Goal: Information Seeking & Learning: Find contact information

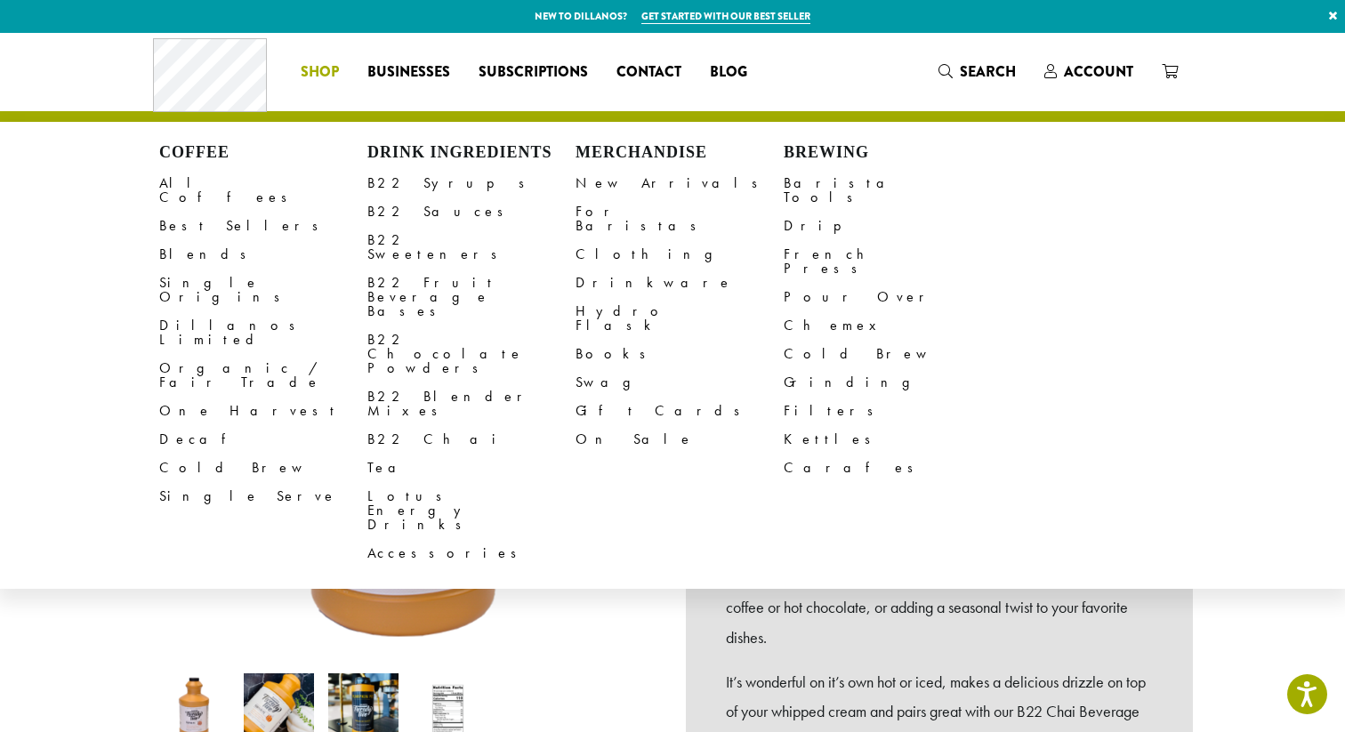
click at [335, 79] on li "Coffee All Coffees Best Sellers Blends Single Origins Dillanos Limited Organic …" at bounding box center [320, 72] width 67 height 28
click at [439, 181] on link "B22 Syrups" at bounding box center [471, 183] width 208 height 28
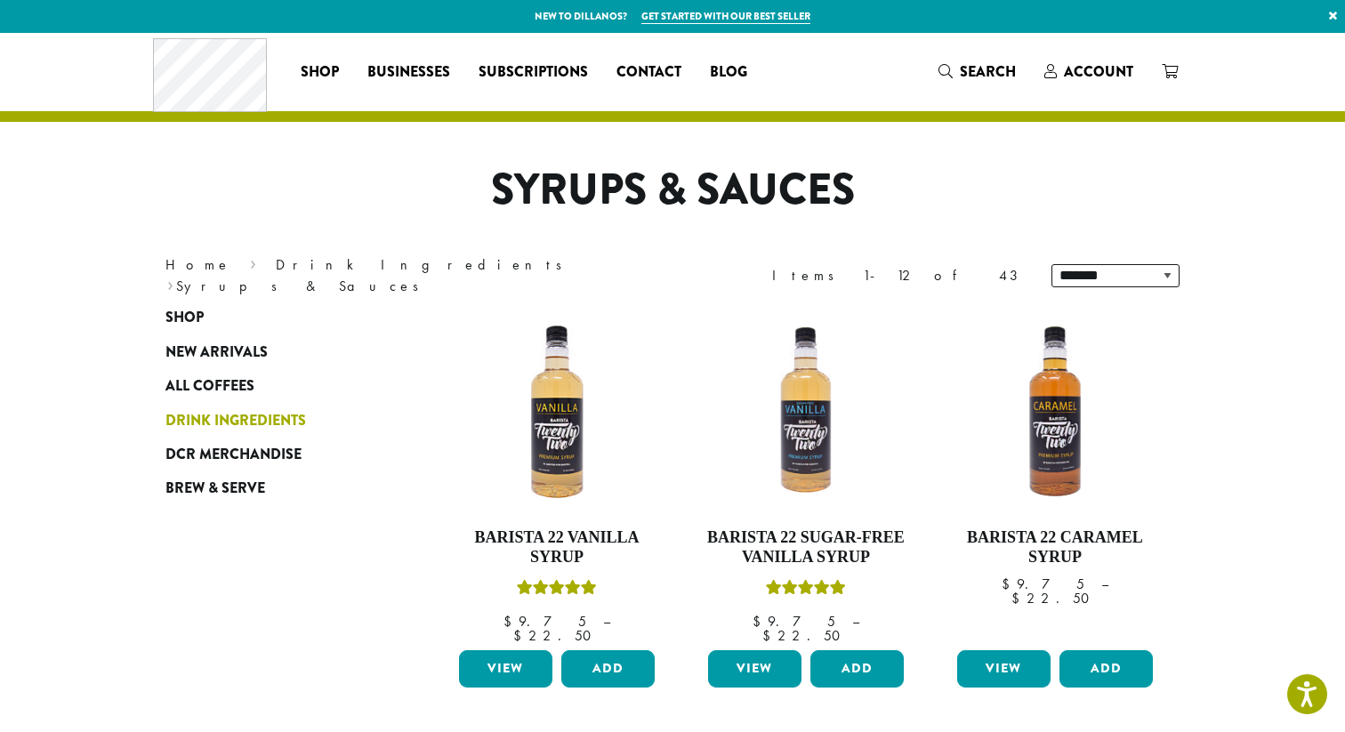
click at [278, 420] on span "Drink Ingredients" at bounding box center [235, 421] width 141 height 22
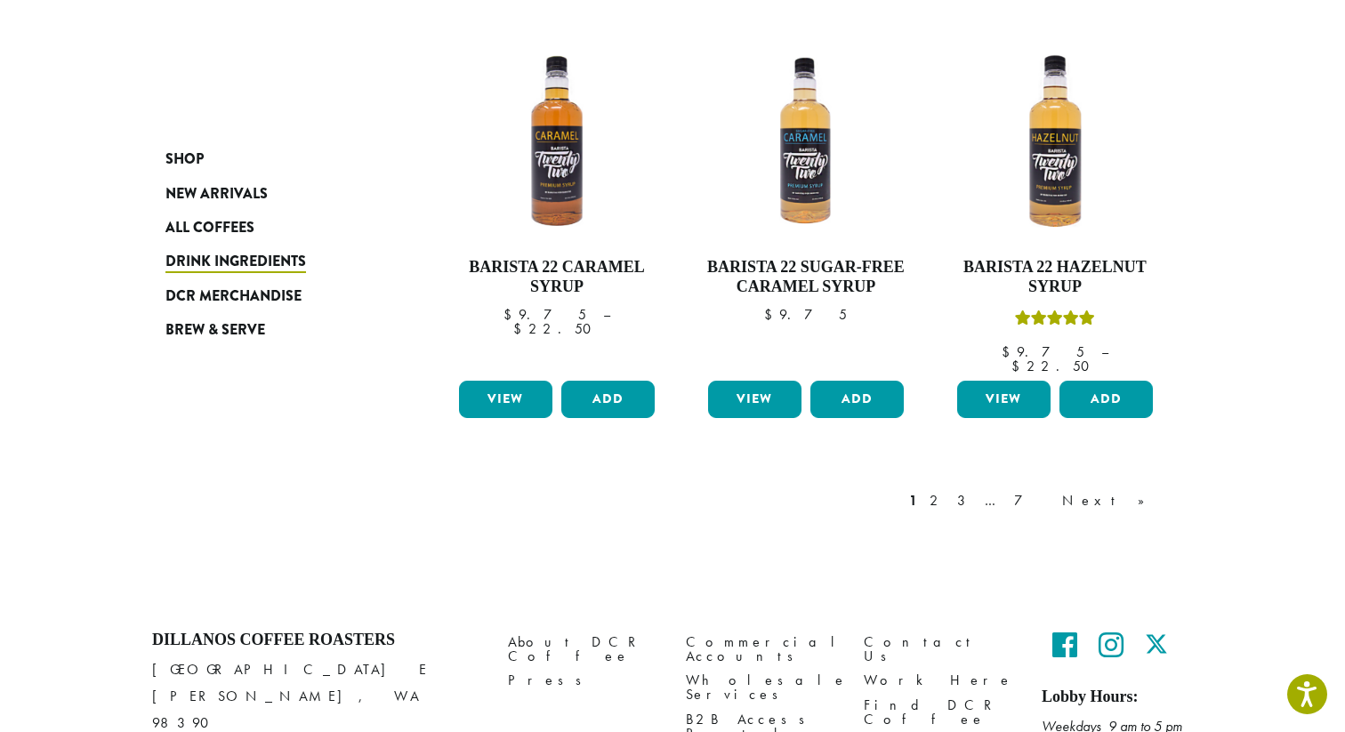
scroll to position [1548, 0]
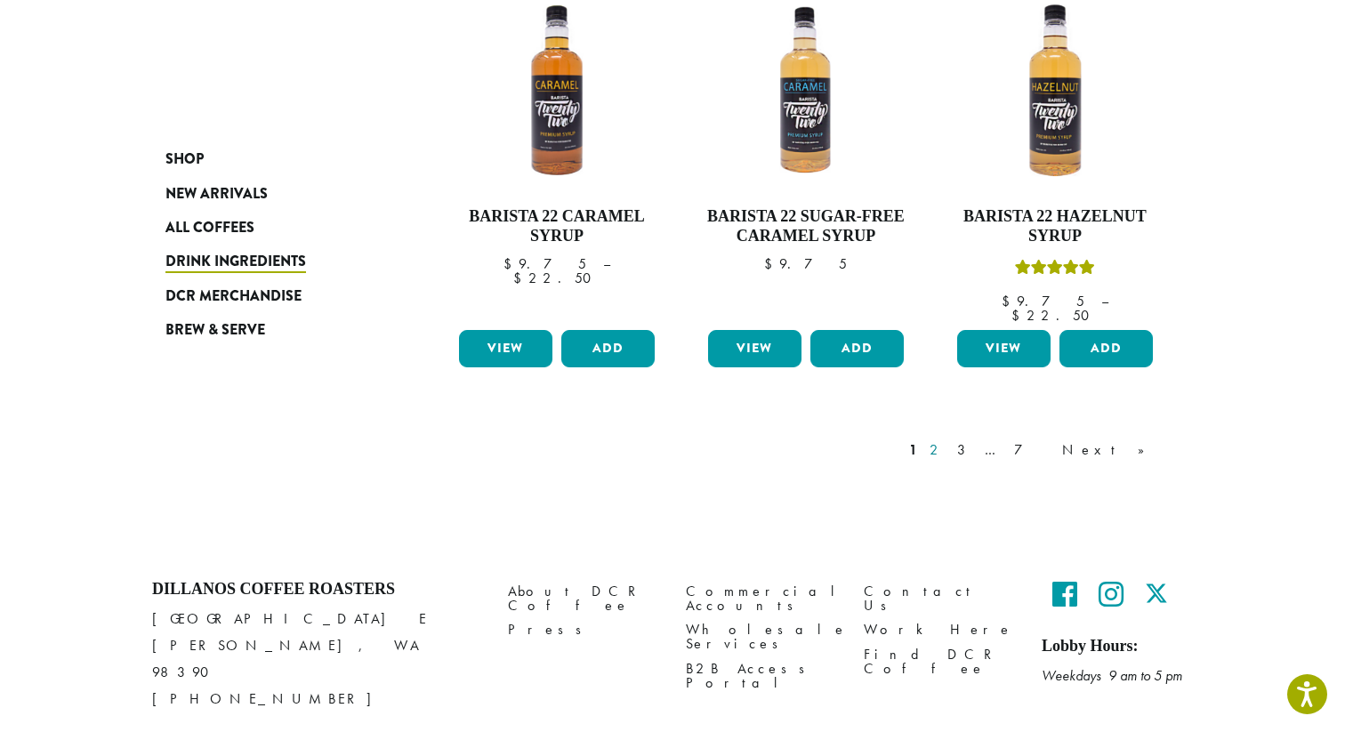
click at [948, 440] on link "2" at bounding box center [937, 450] width 22 height 21
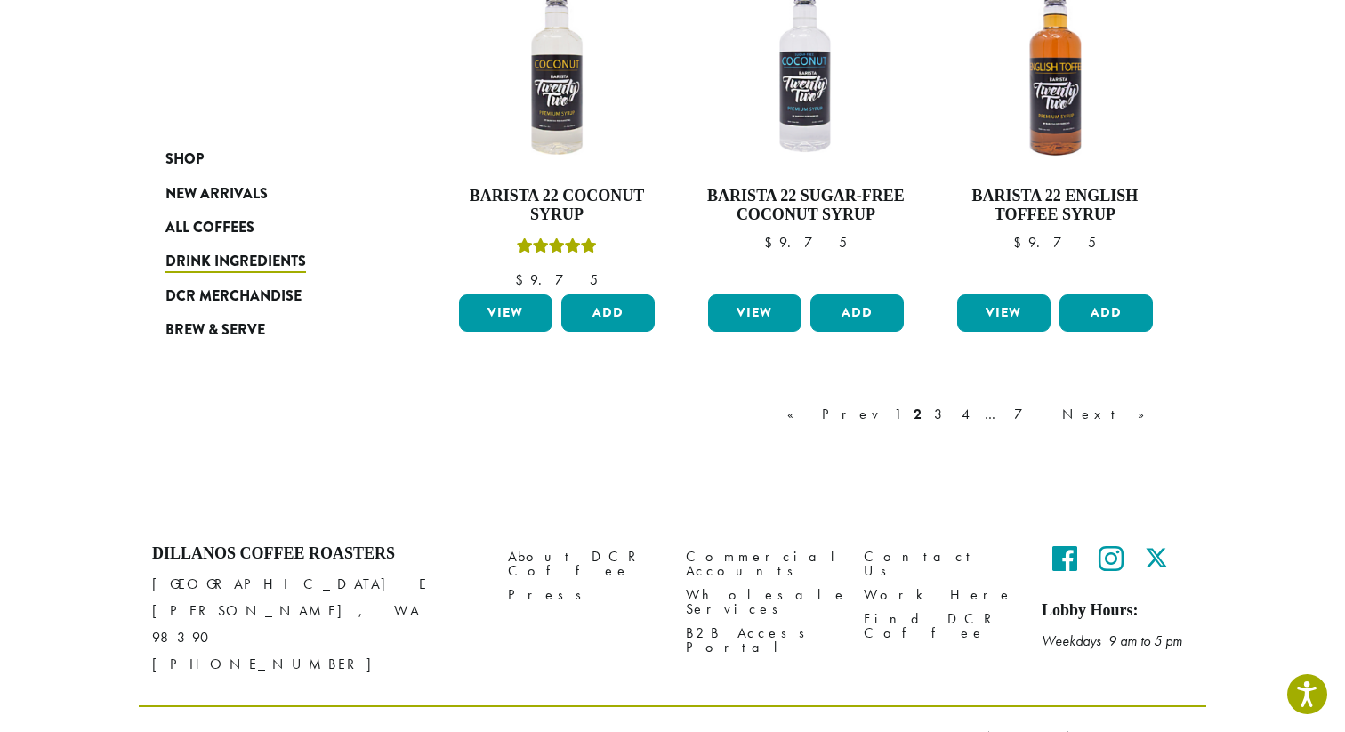
scroll to position [1586, 0]
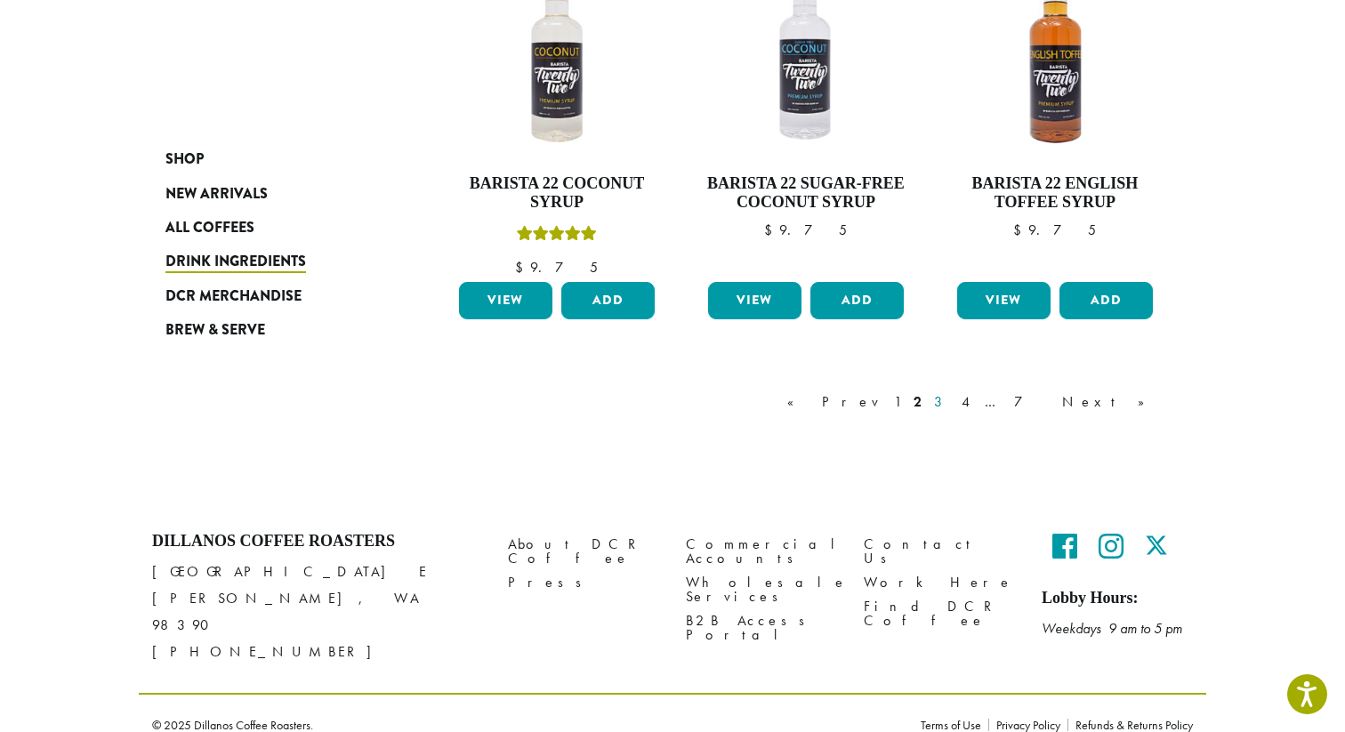
click at [953, 405] on link "3" at bounding box center [942, 401] width 22 height 21
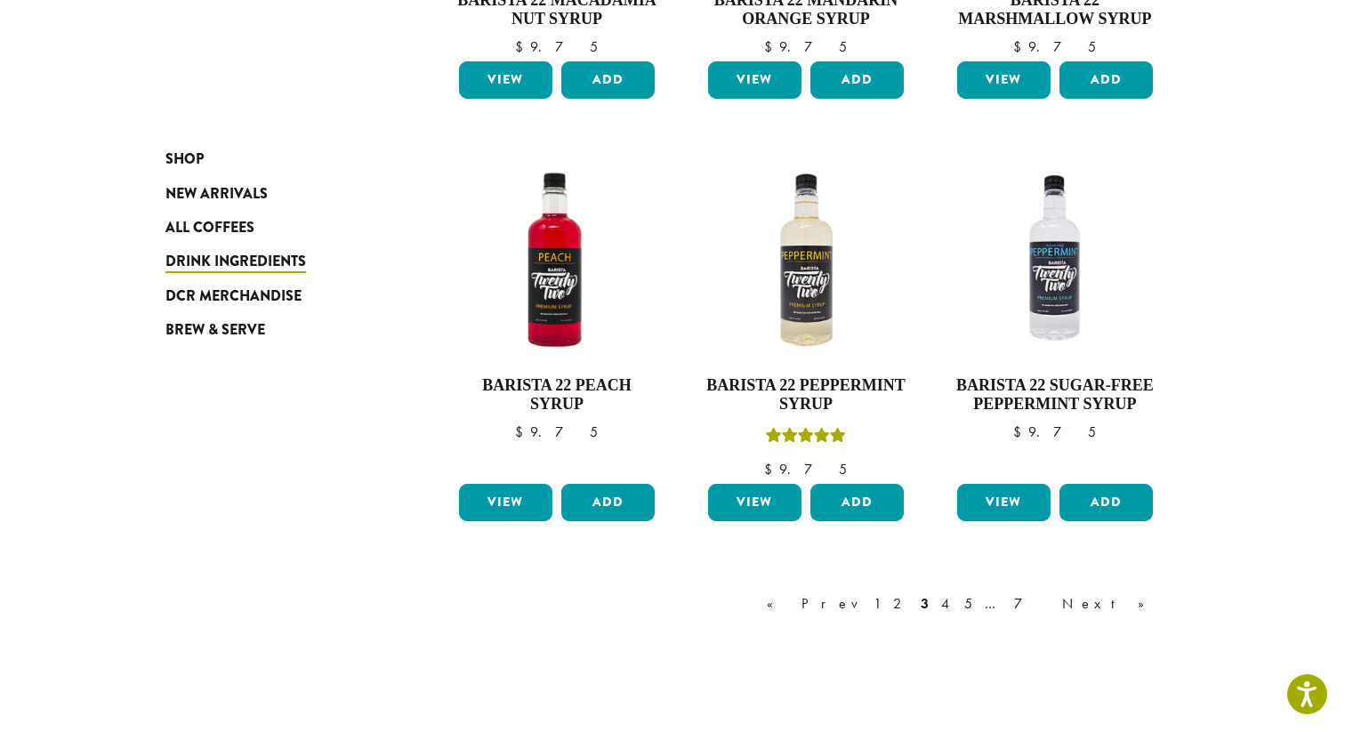
scroll to position [1347, 0]
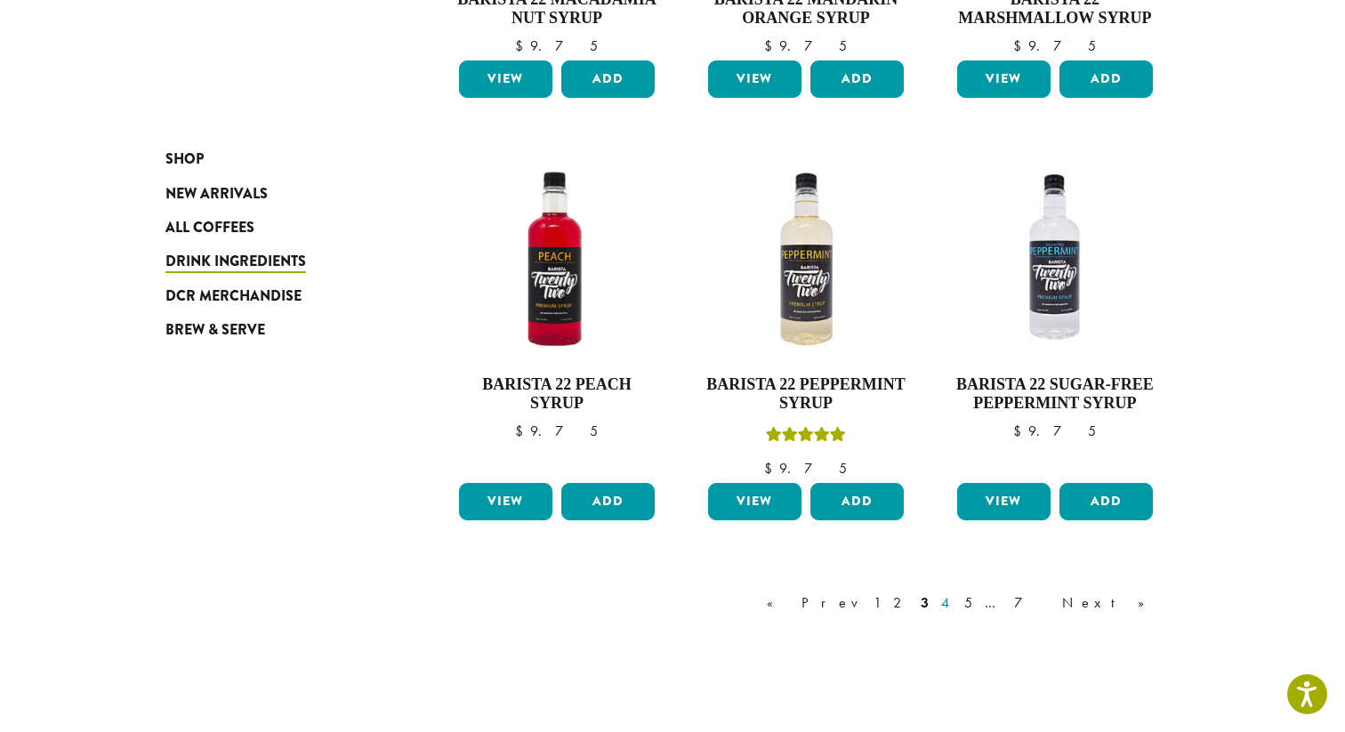
click at [956, 601] on link "4" at bounding box center [947, 603] width 18 height 21
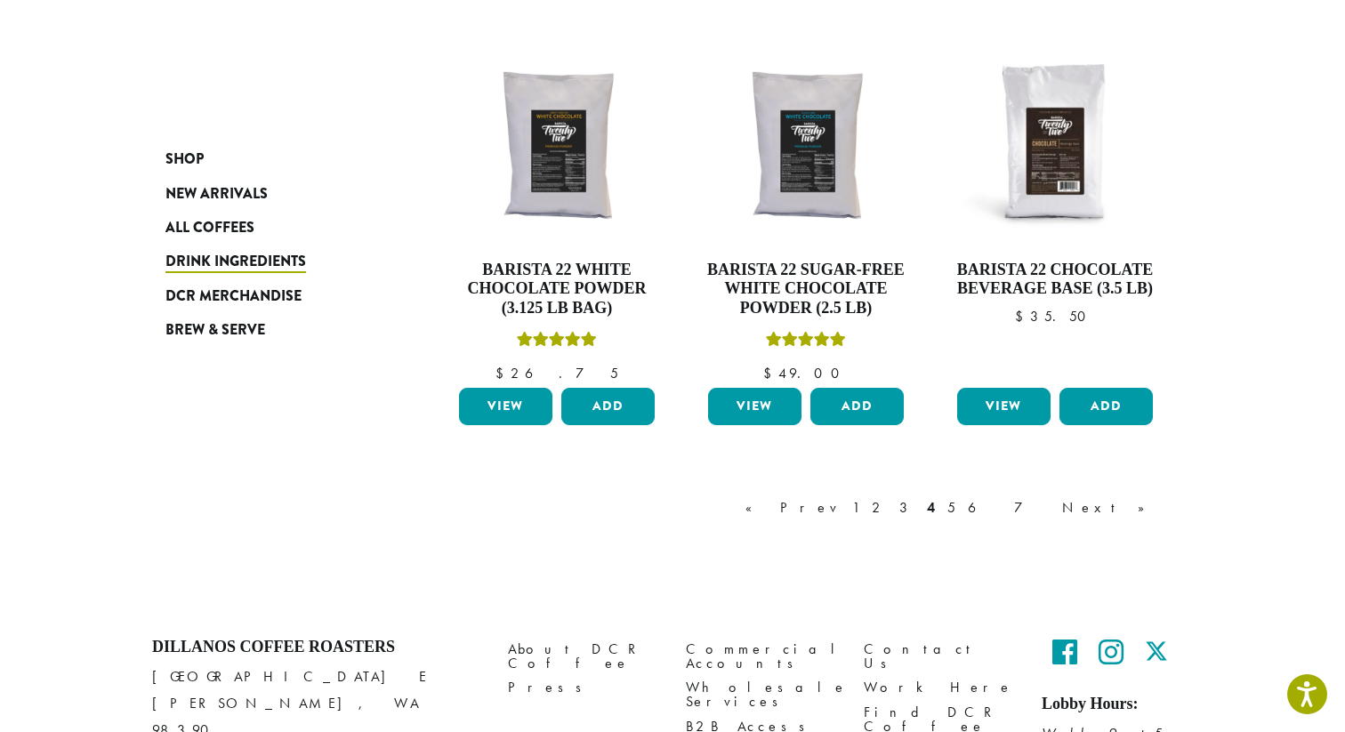
scroll to position [1466, 0]
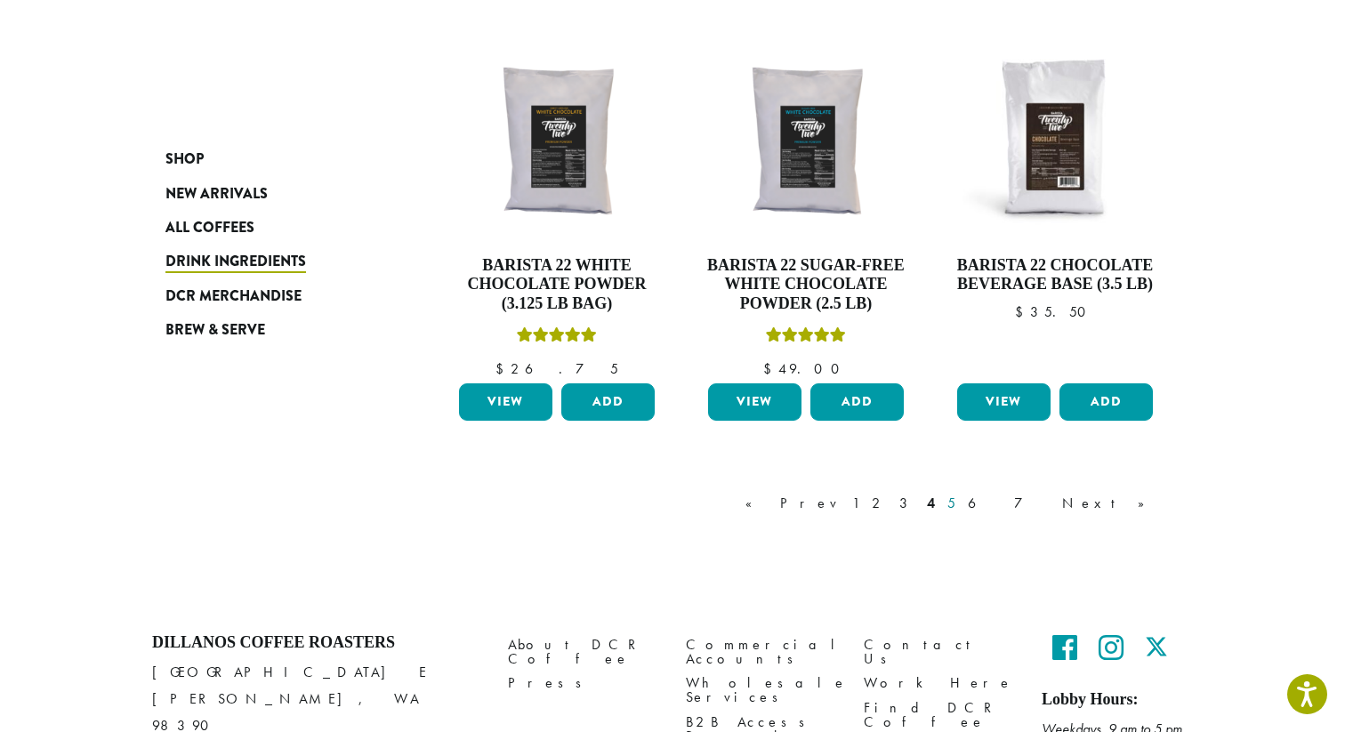
click at [959, 504] on link "5" at bounding box center [951, 503] width 15 height 21
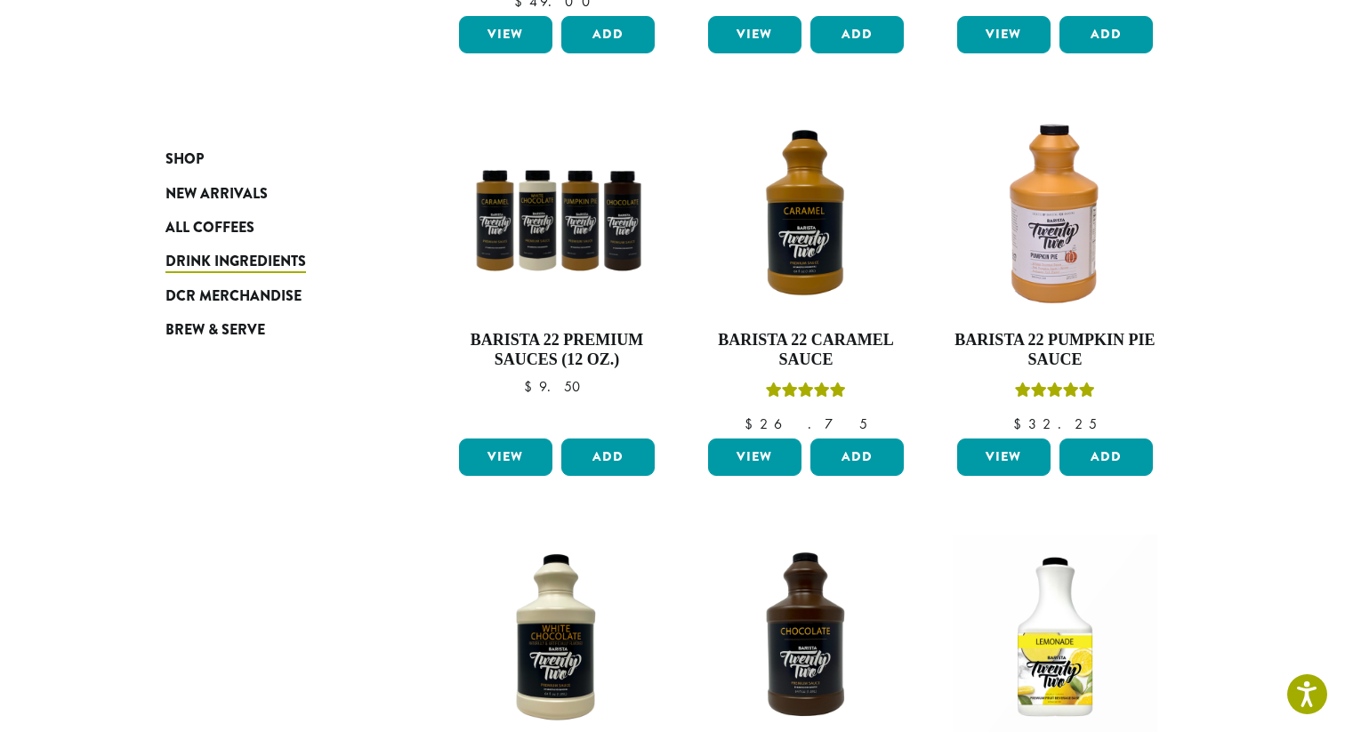
scroll to position [642, 0]
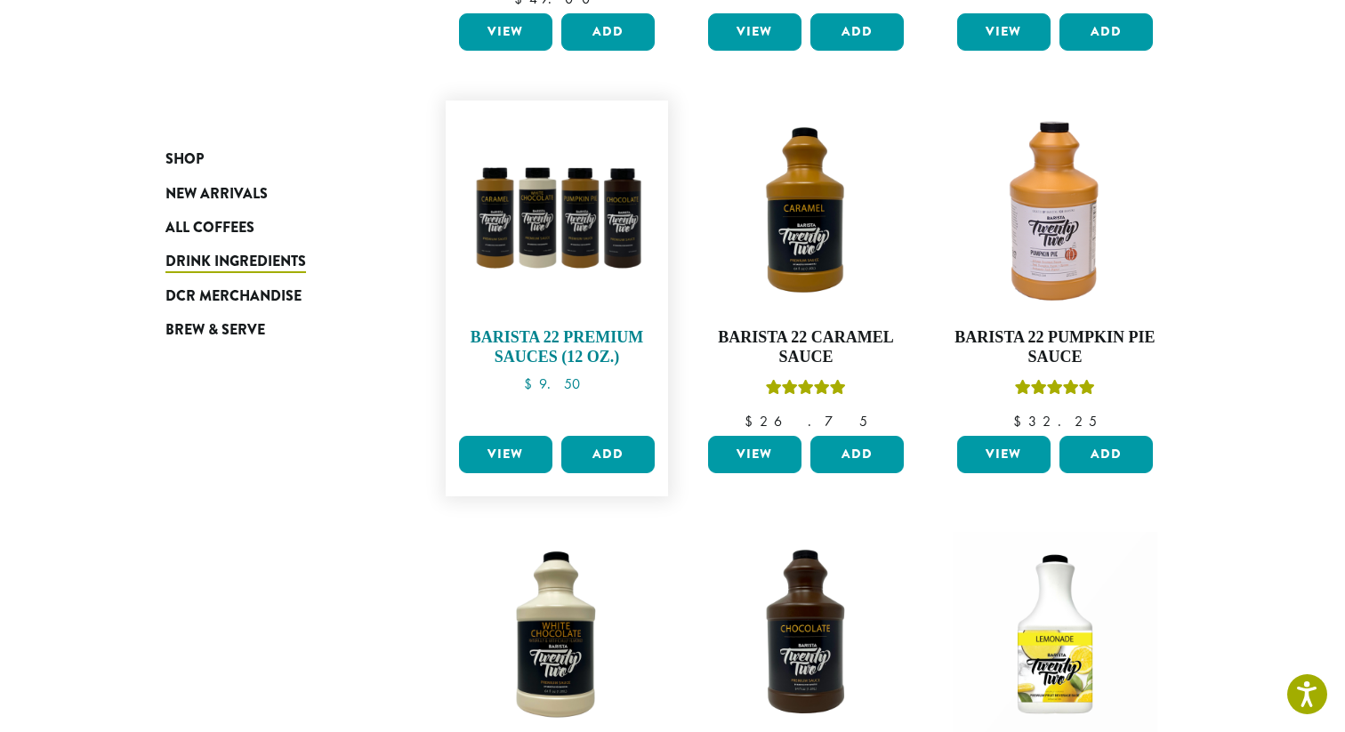
click at [591, 255] on img at bounding box center [557, 211] width 205 height 205
click at [517, 441] on link "View" at bounding box center [505, 454] width 93 height 37
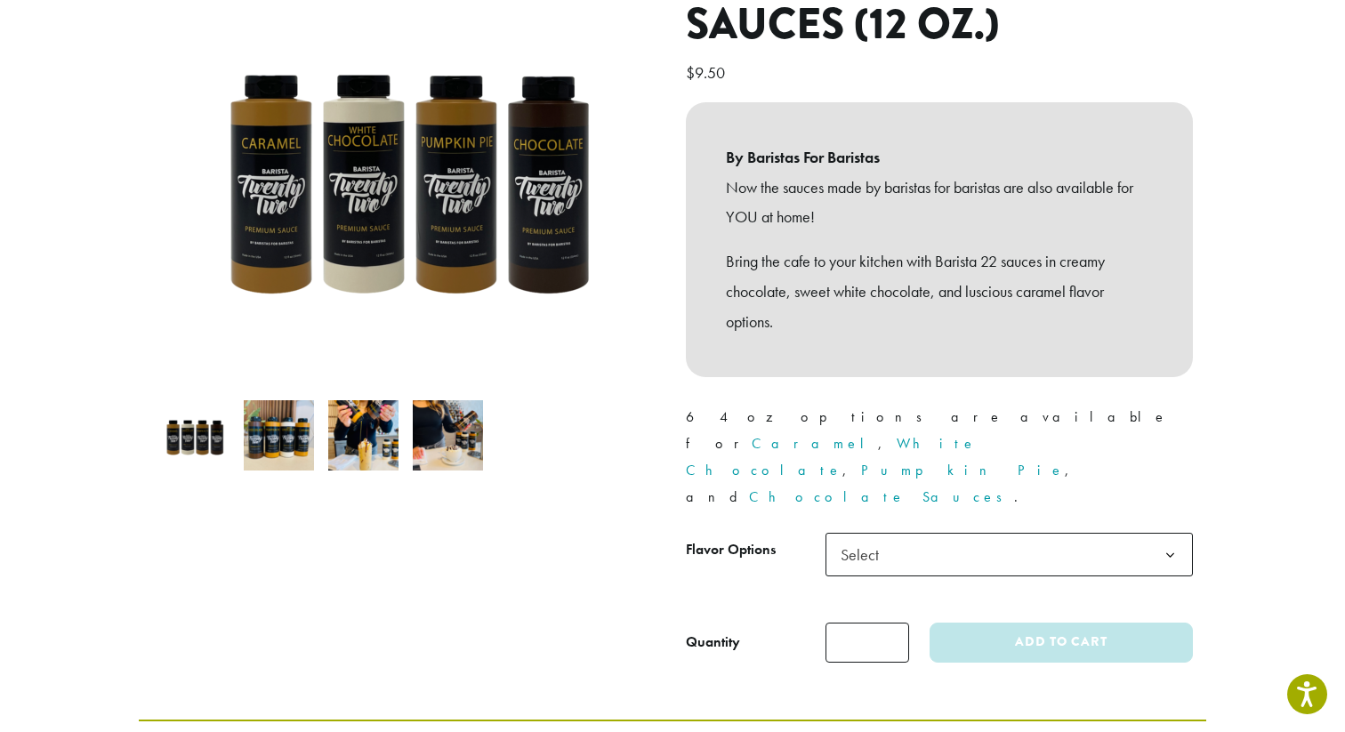
scroll to position [285, 0]
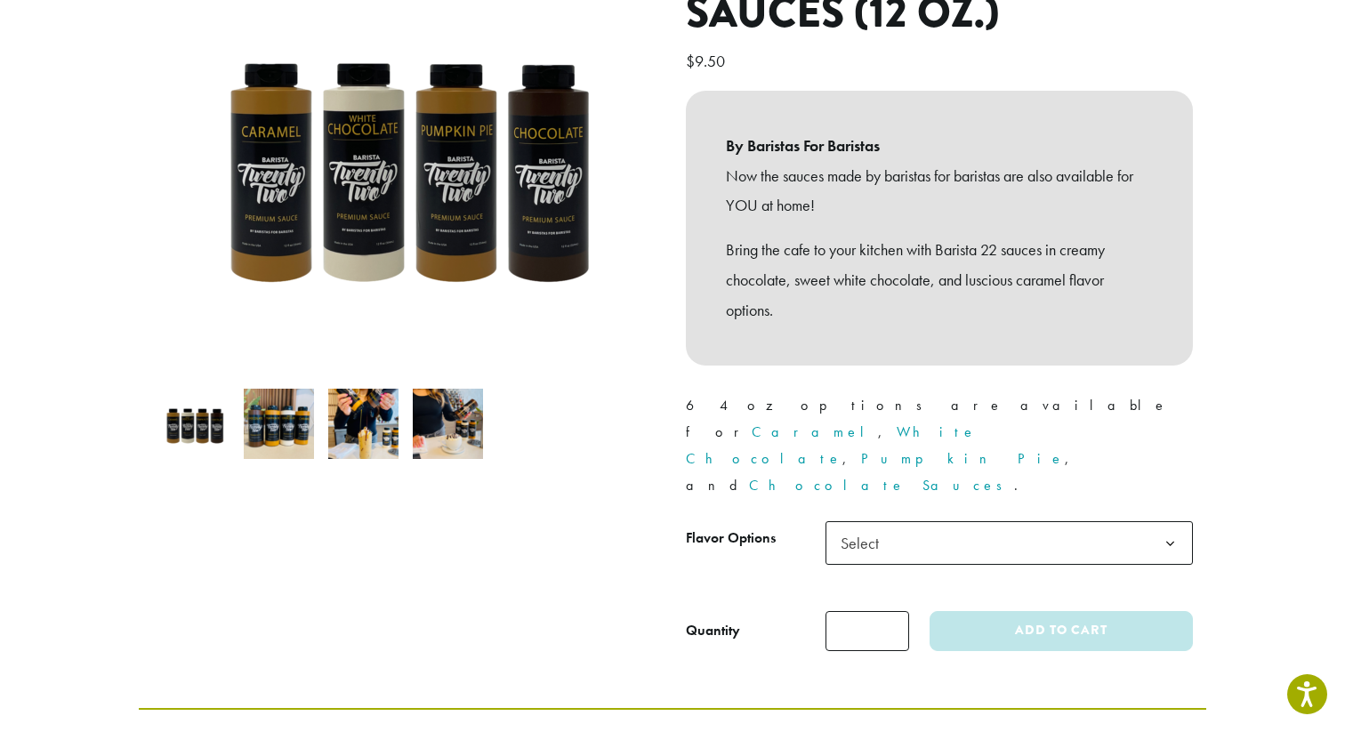
click at [897, 521] on span "Select" at bounding box center [1009, 543] width 367 height 44
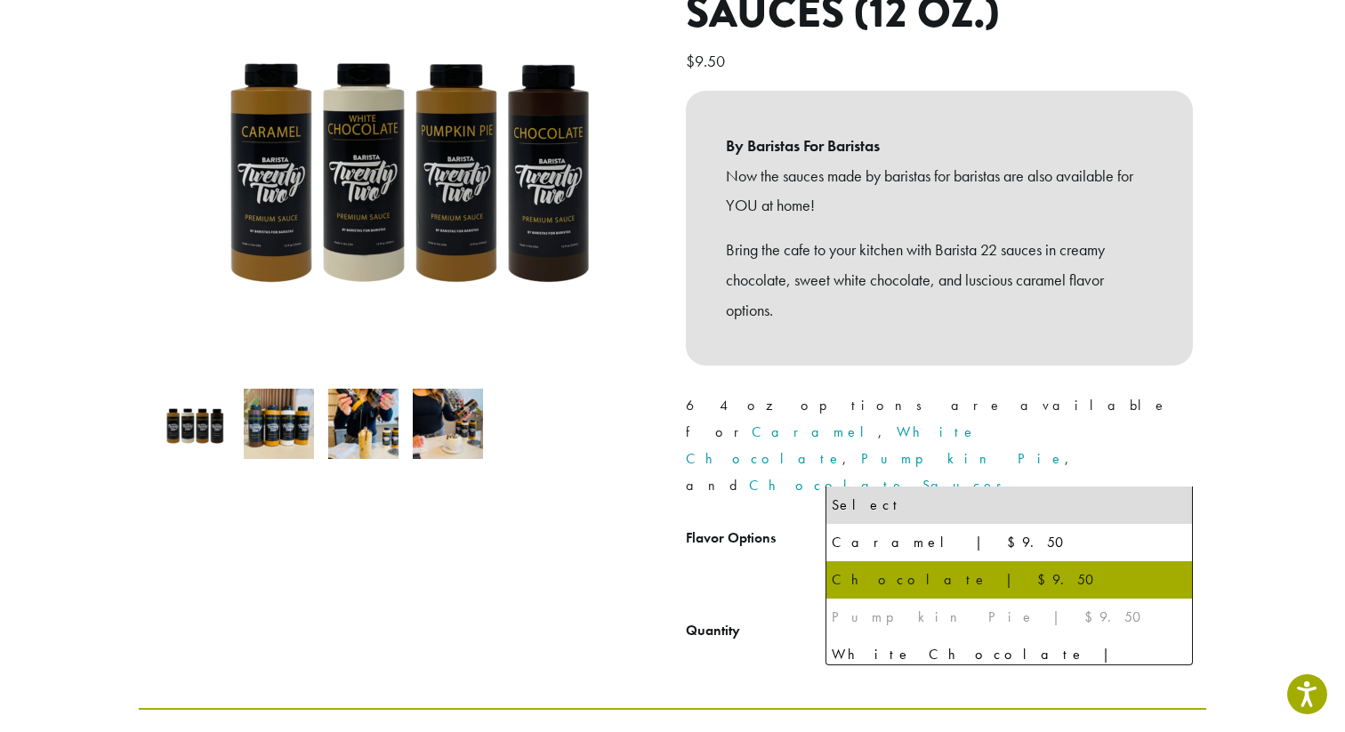
click at [932, 614] on div "Pumpkin Pie | $9.50" at bounding box center [1009, 617] width 355 height 27
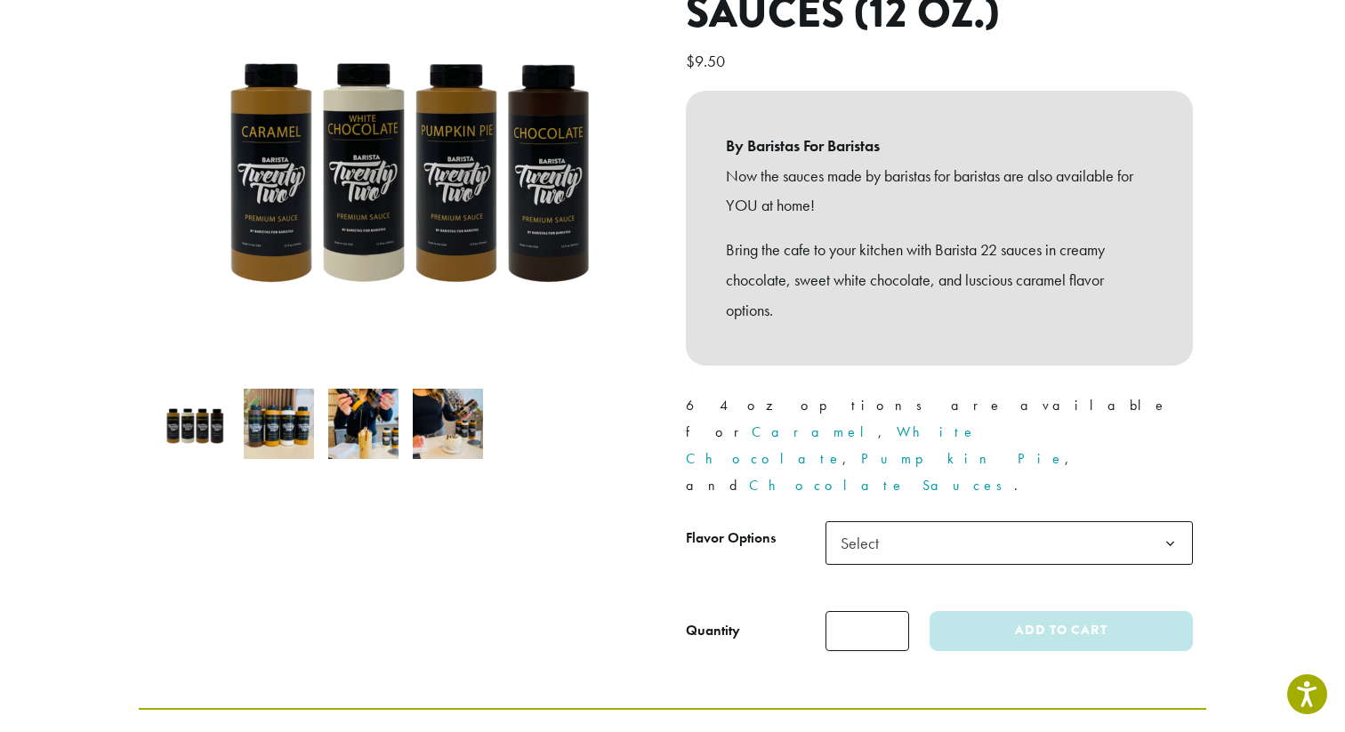
click at [975, 423] on p "64 oz options are available for Caramel , White Chocolate , Pumpkin Pie , and C…" at bounding box center [939, 445] width 507 height 107
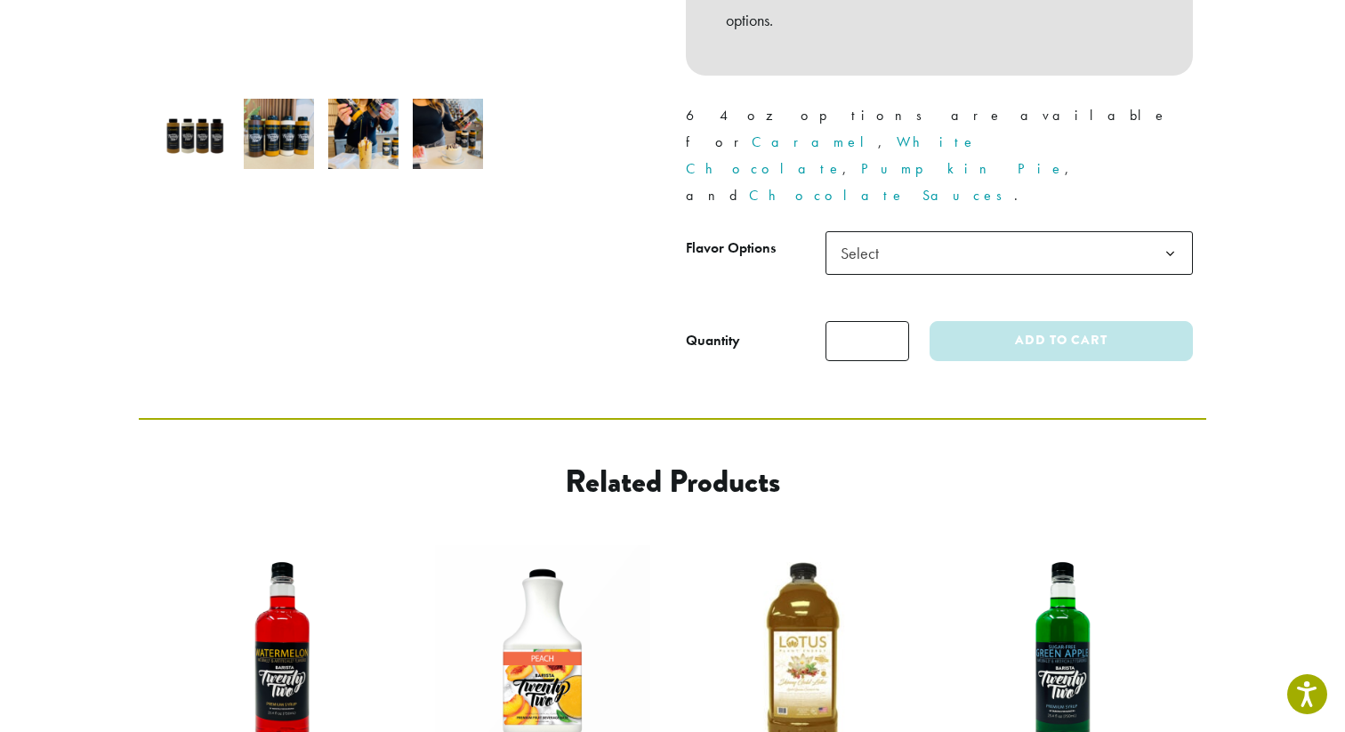
scroll to position [931, 0]
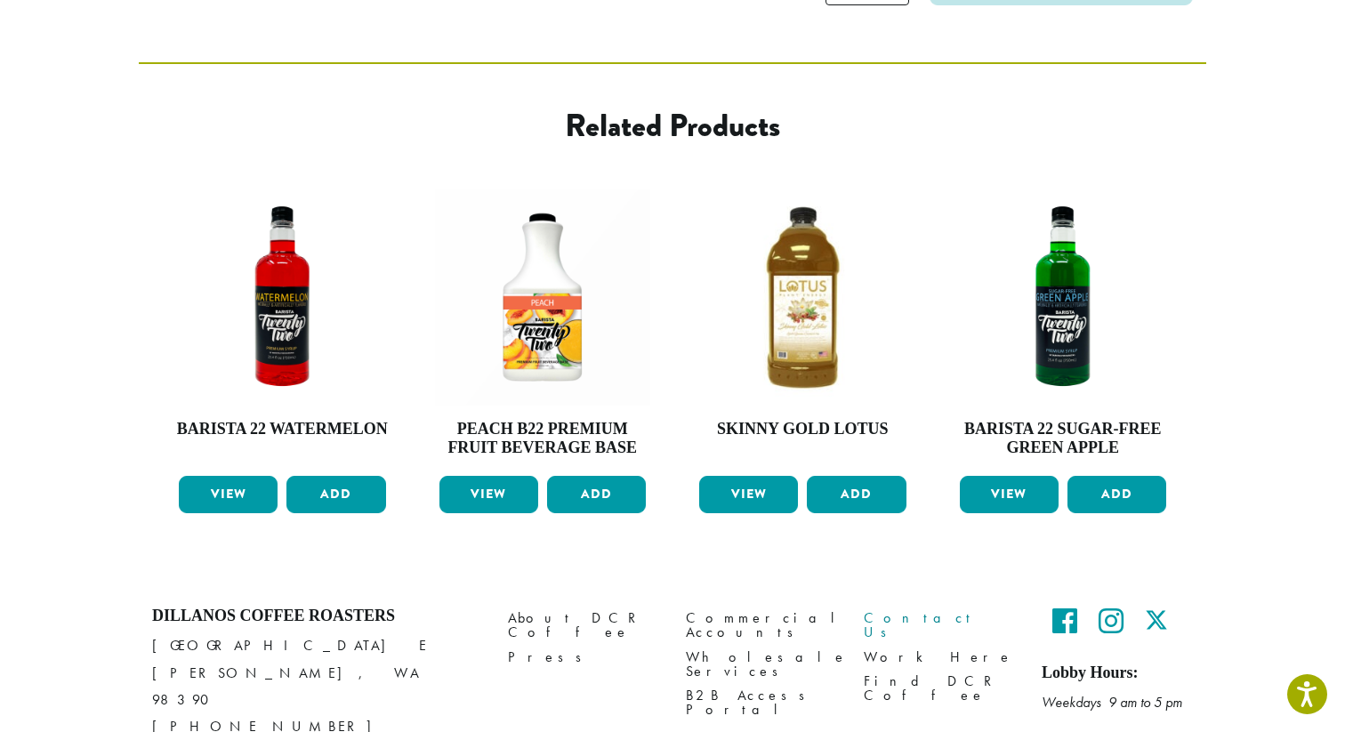
click at [908, 607] on link "Contact Us" at bounding box center [939, 626] width 151 height 38
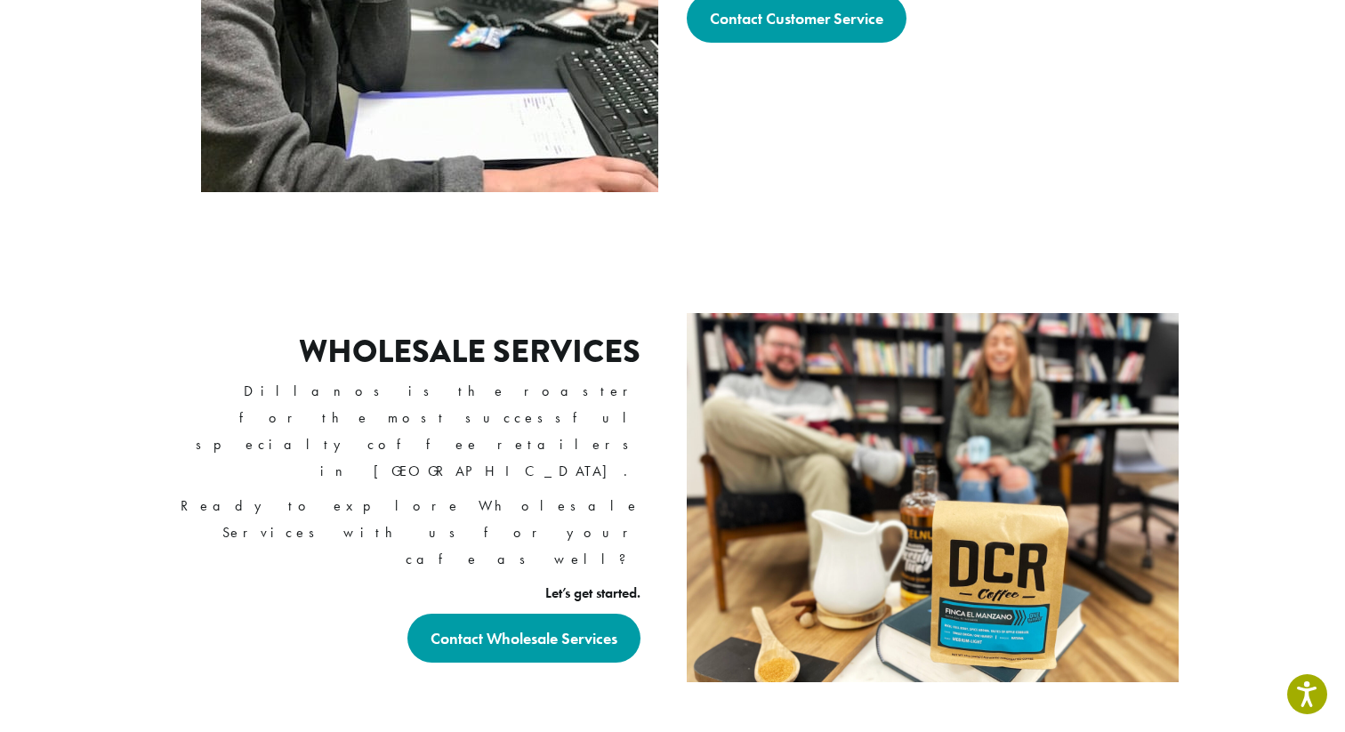
scroll to position [620, 0]
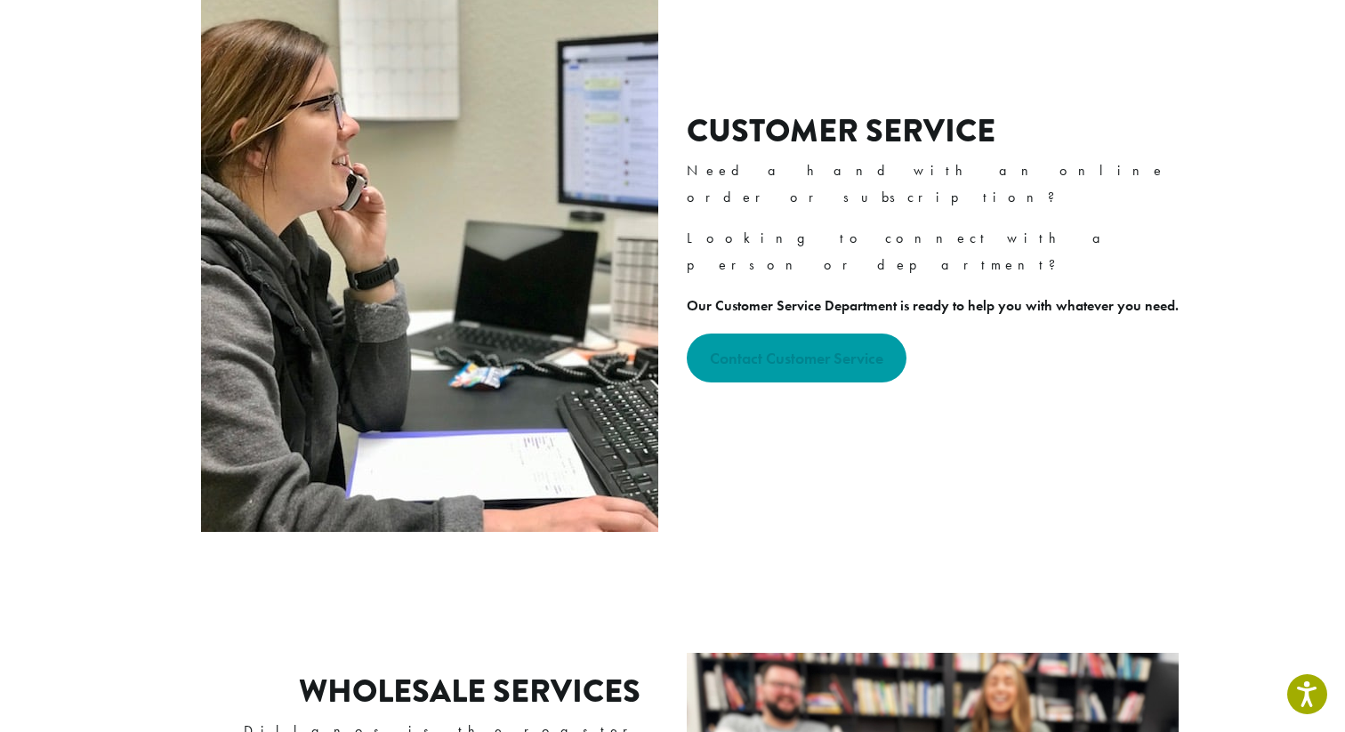
click at [843, 348] on strong "Contact Customer Service" at bounding box center [797, 358] width 174 height 20
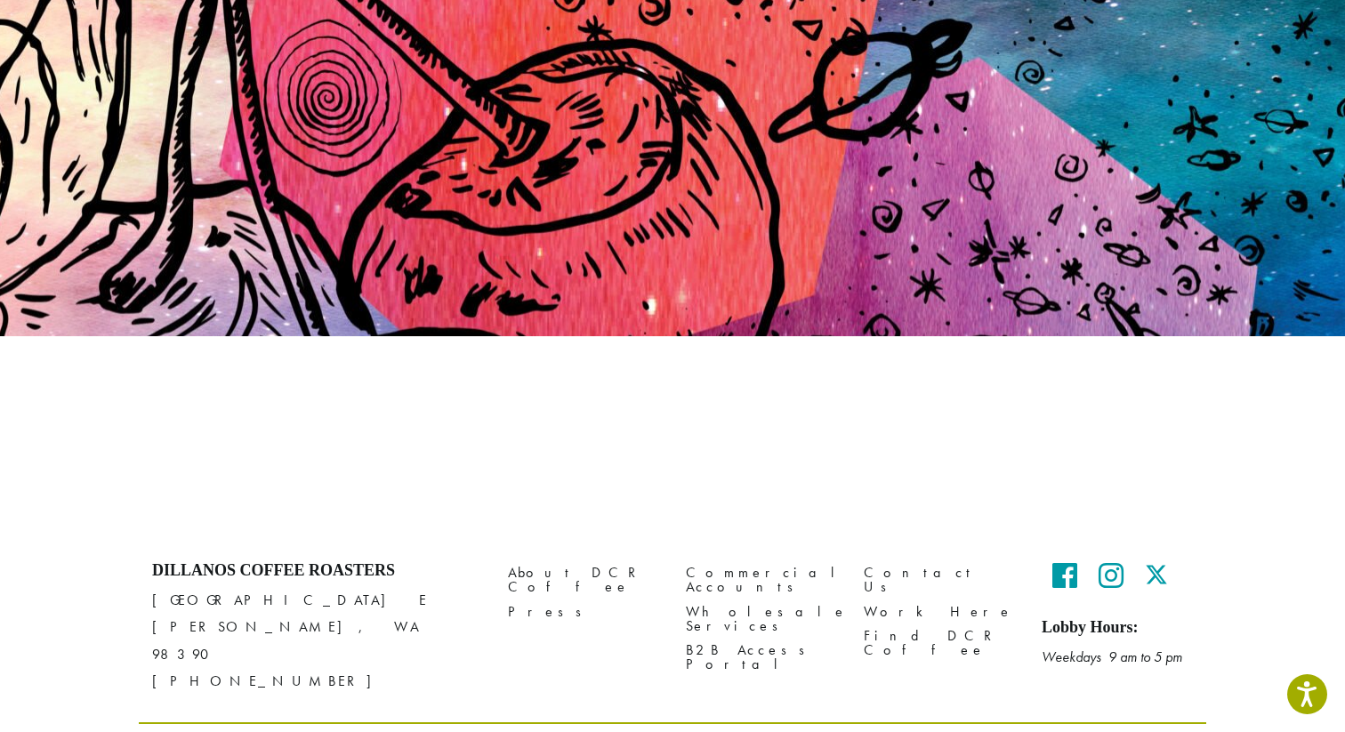
scroll to position [177, 0]
